Goal: Find specific page/section: Find specific page/section

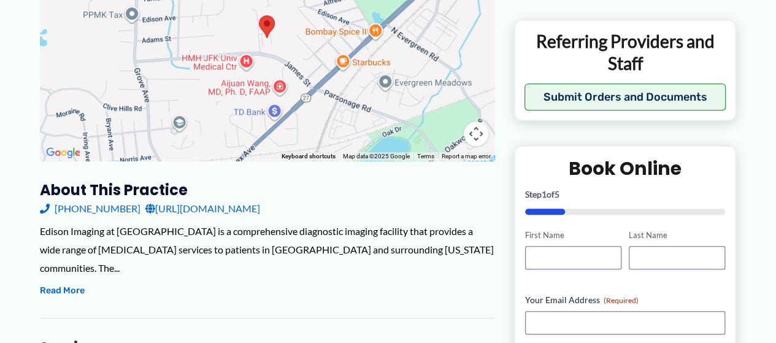
scroll to position [266, 0]
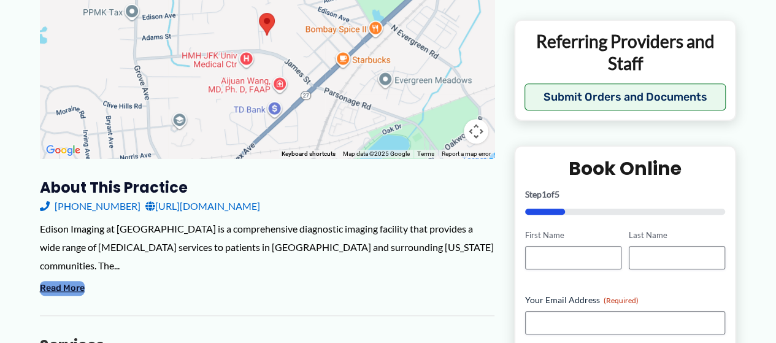
click at [77, 281] on button "Read More" at bounding box center [62, 288] width 45 height 15
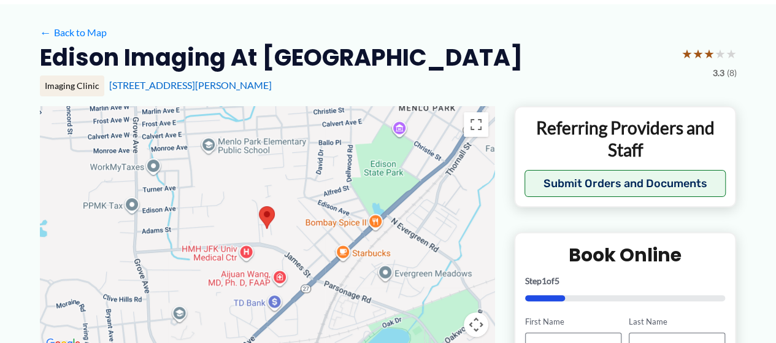
scroll to position [6, 0]
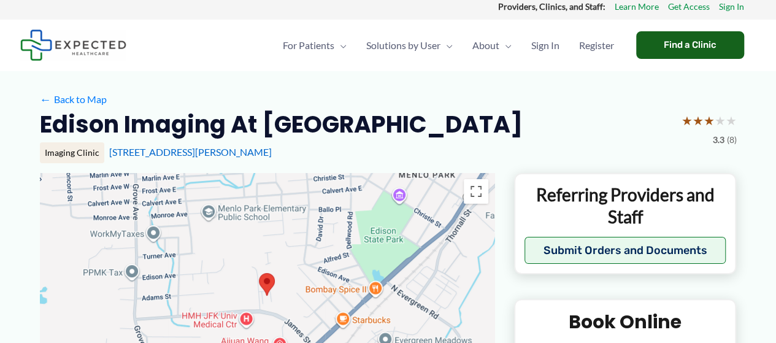
click at [673, 39] on div "Find a Clinic" at bounding box center [690, 45] width 108 height 28
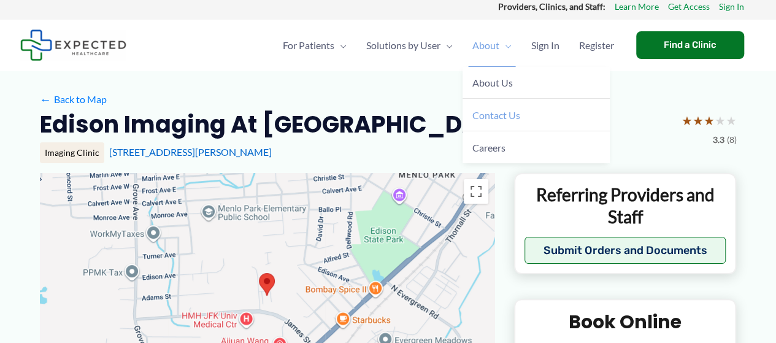
click at [500, 115] on span "Contact Us" at bounding box center [496, 115] width 48 height 12
